Goal: Information Seeking & Learning: Learn about a topic

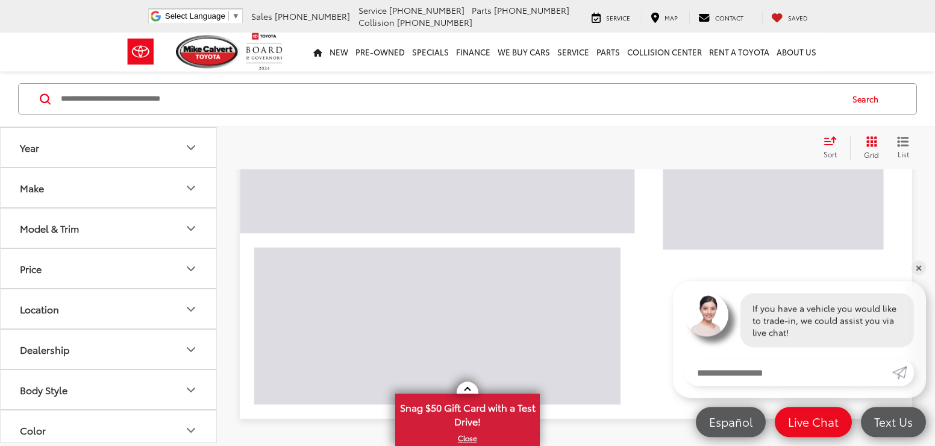
scroll to position [778, 0]
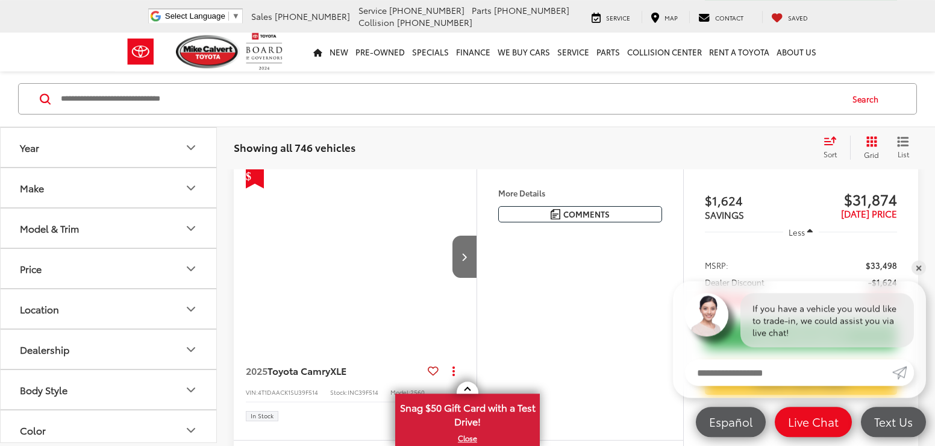
click at [918, 267] on link "✕" at bounding box center [918, 267] width 14 height 14
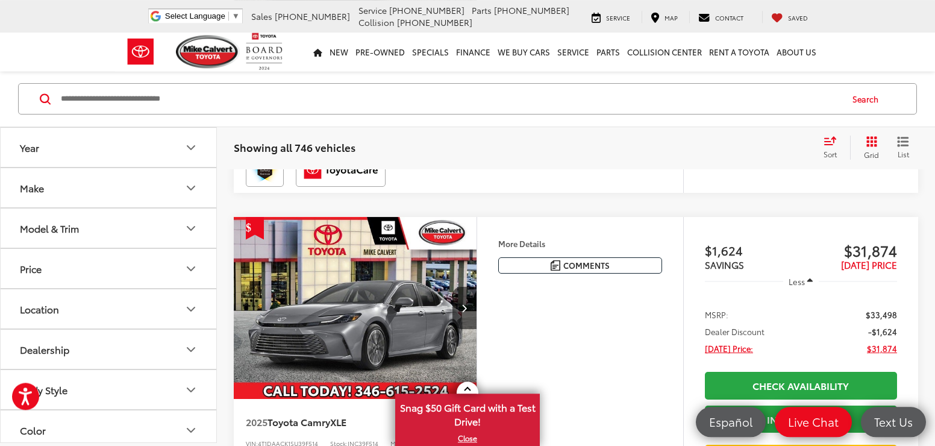
click at [190, 228] on icon "Model & Trim" at bounding box center [191, 228] width 14 height 14
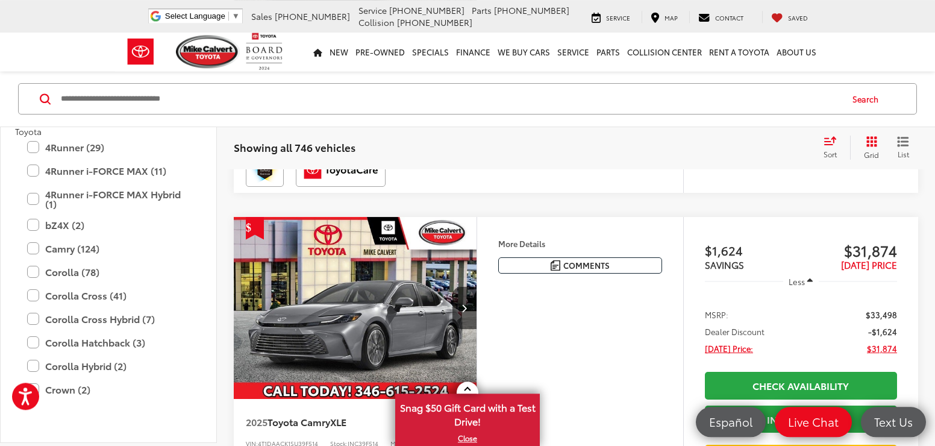
scroll to position [0, 0]
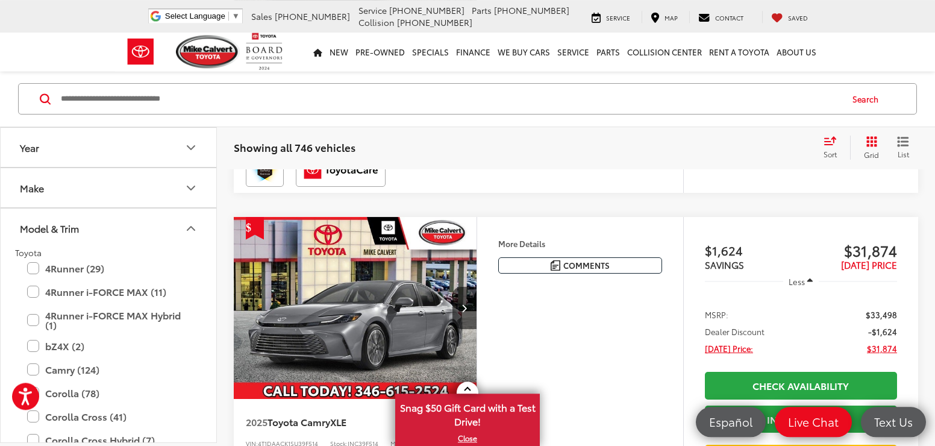
drag, startPoint x: 211, startPoint y: 175, endPoint x: 216, endPoint y: 207, distance: 32.3
drag, startPoint x: 211, startPoint y: 169, endPoint x: 211, endPoint y: 204, distance: 34.9
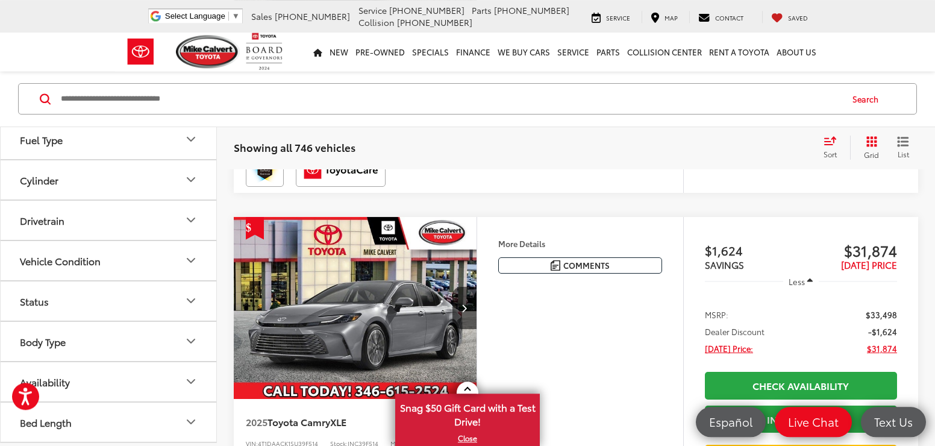
scroll to position [1113, 0]
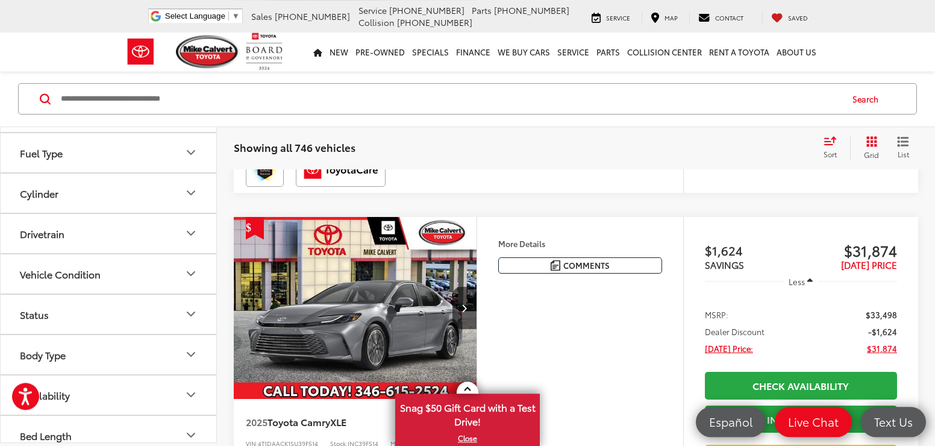
click at [192, 353] on icon "Body Type" at bounding box center [191, 354] width 14 height 14
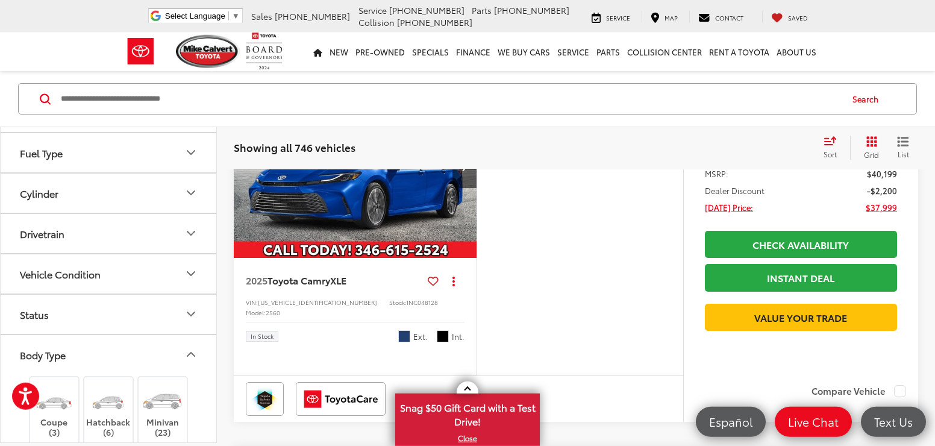
scroll to position [0, 0]
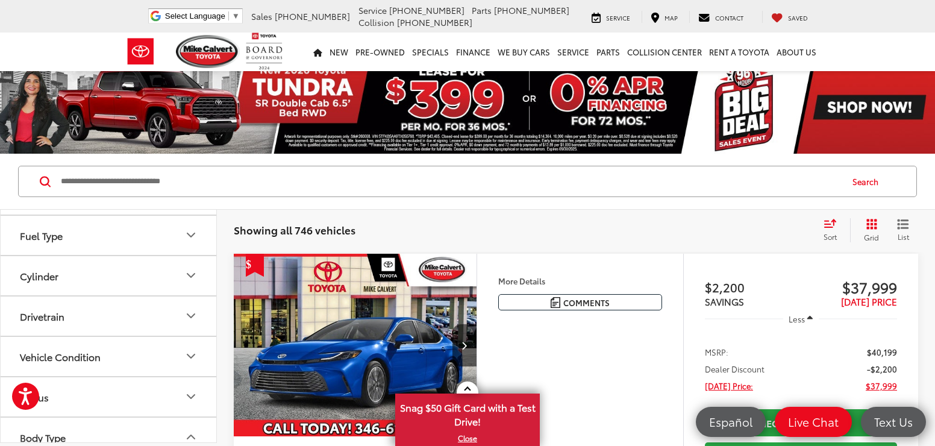
click at [429, 182] on input "Search by Make, Model, or Keyword" at bounding box center [450, 181] width 781 height 29
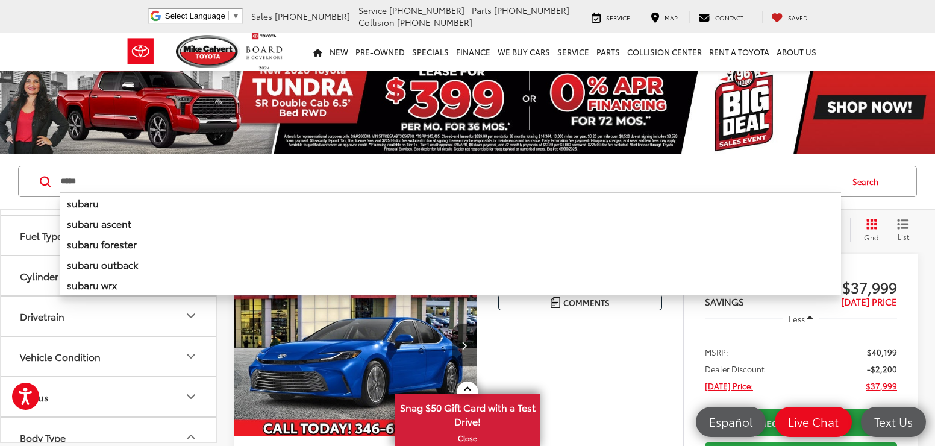
type input "*****"
